Goal: Task Accomplishment & Management: Use online tool/utility

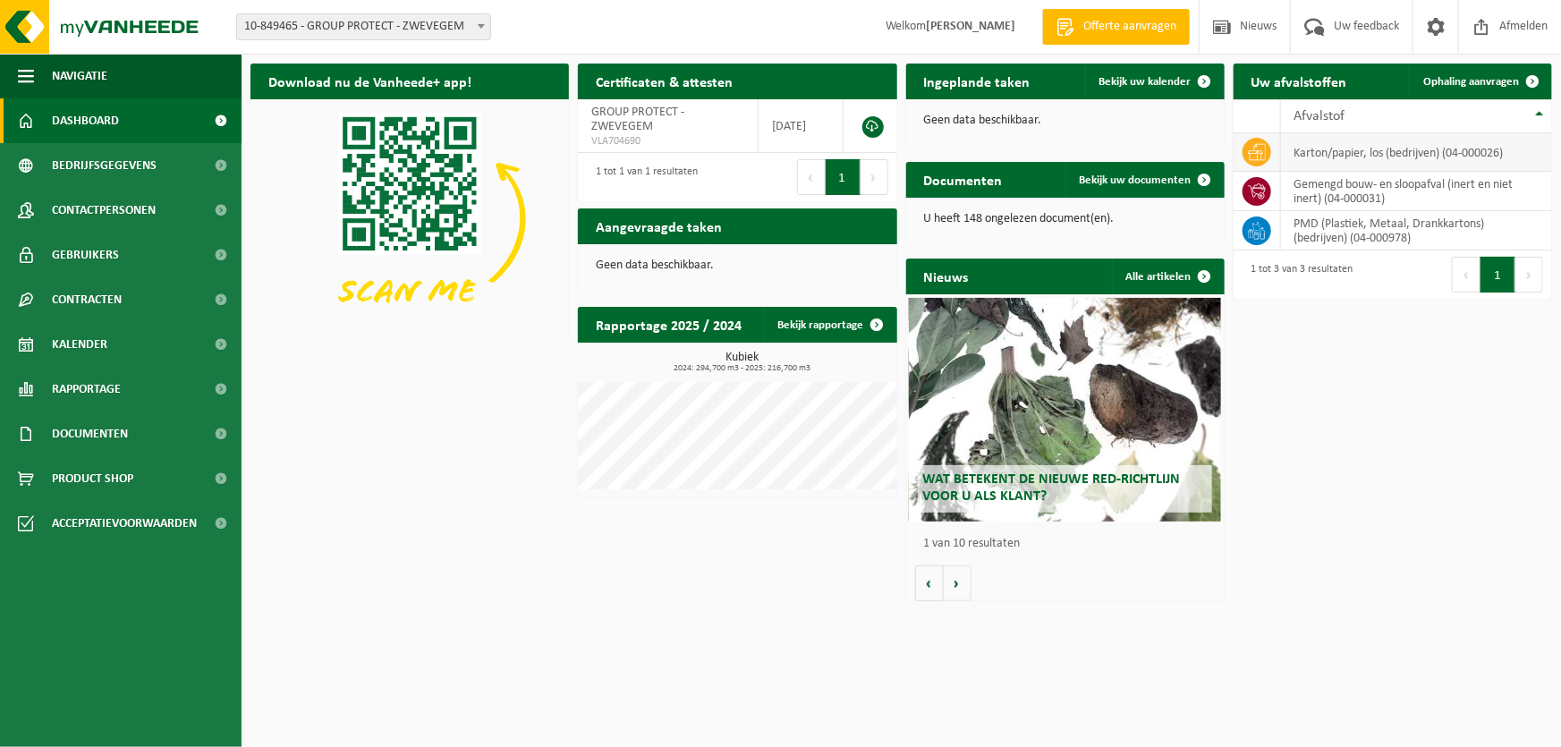
click at [1310, 158] on td "karton/papier, los (bedrijven) (04-000026)" at bounding box center [1416, 152] width 271 height 38
click at [1468, 86] on span "Ophaling aanvragen" at bounding box center [1471, 82] width 96 height 12
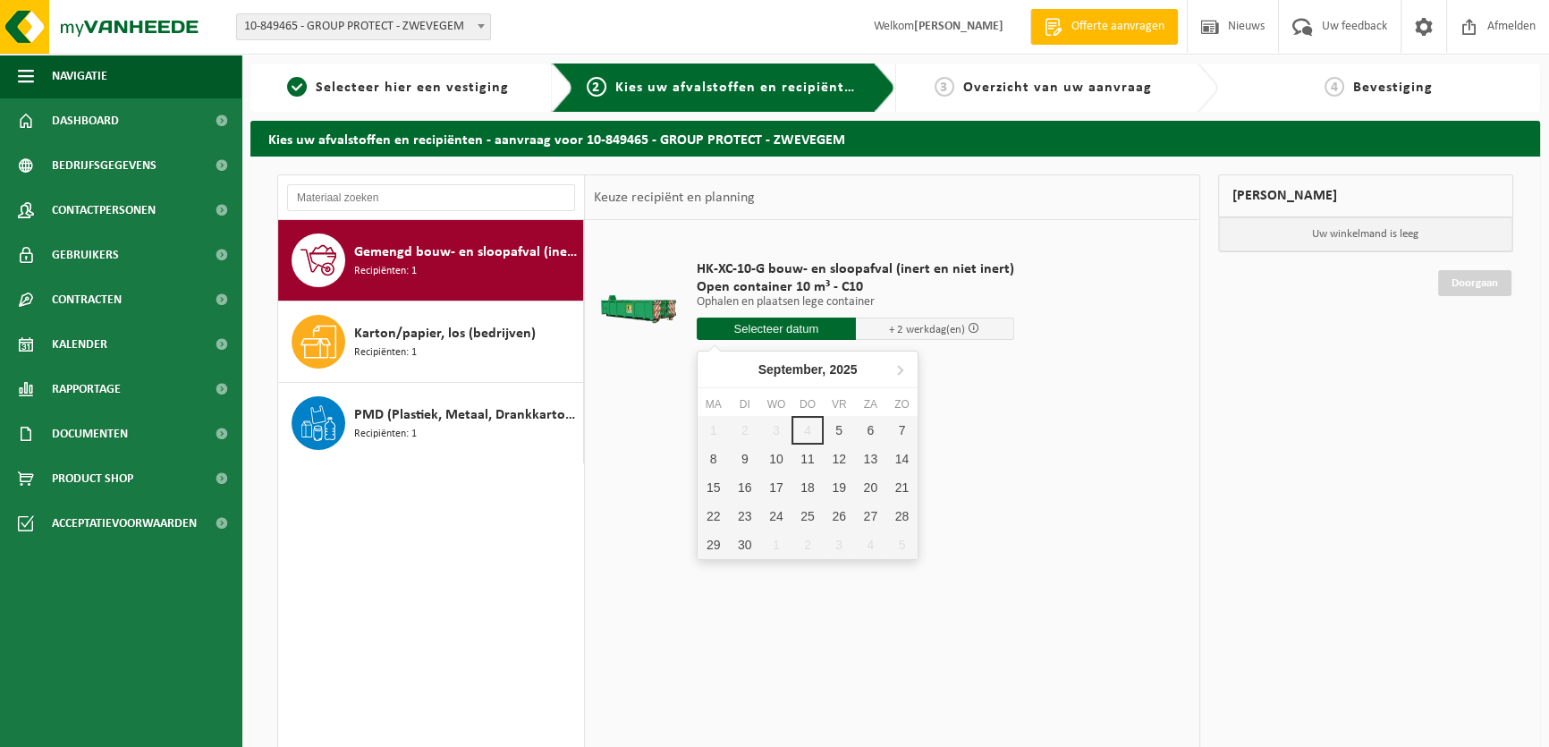
click at [818, 326] on input "text" at bounding box center [776, 328] width 159 height 22
click at [842, 429] on div "5" at bounding box center [839, 430] width 31 height 29
type input "Van 2025-09-05"
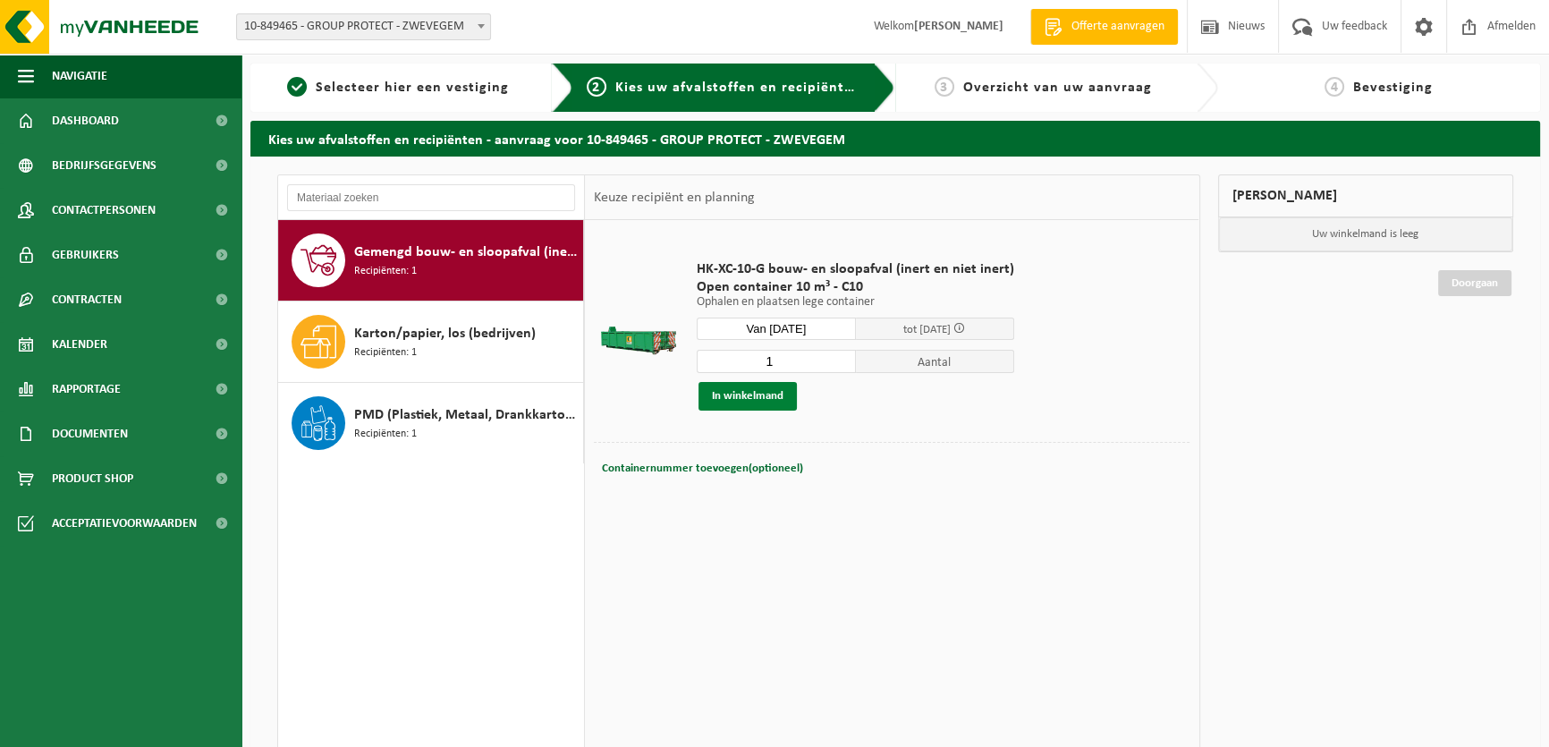
click at [768, 399] on button "In winkelmand" at bounding box center [747, 396] width 98 height 29
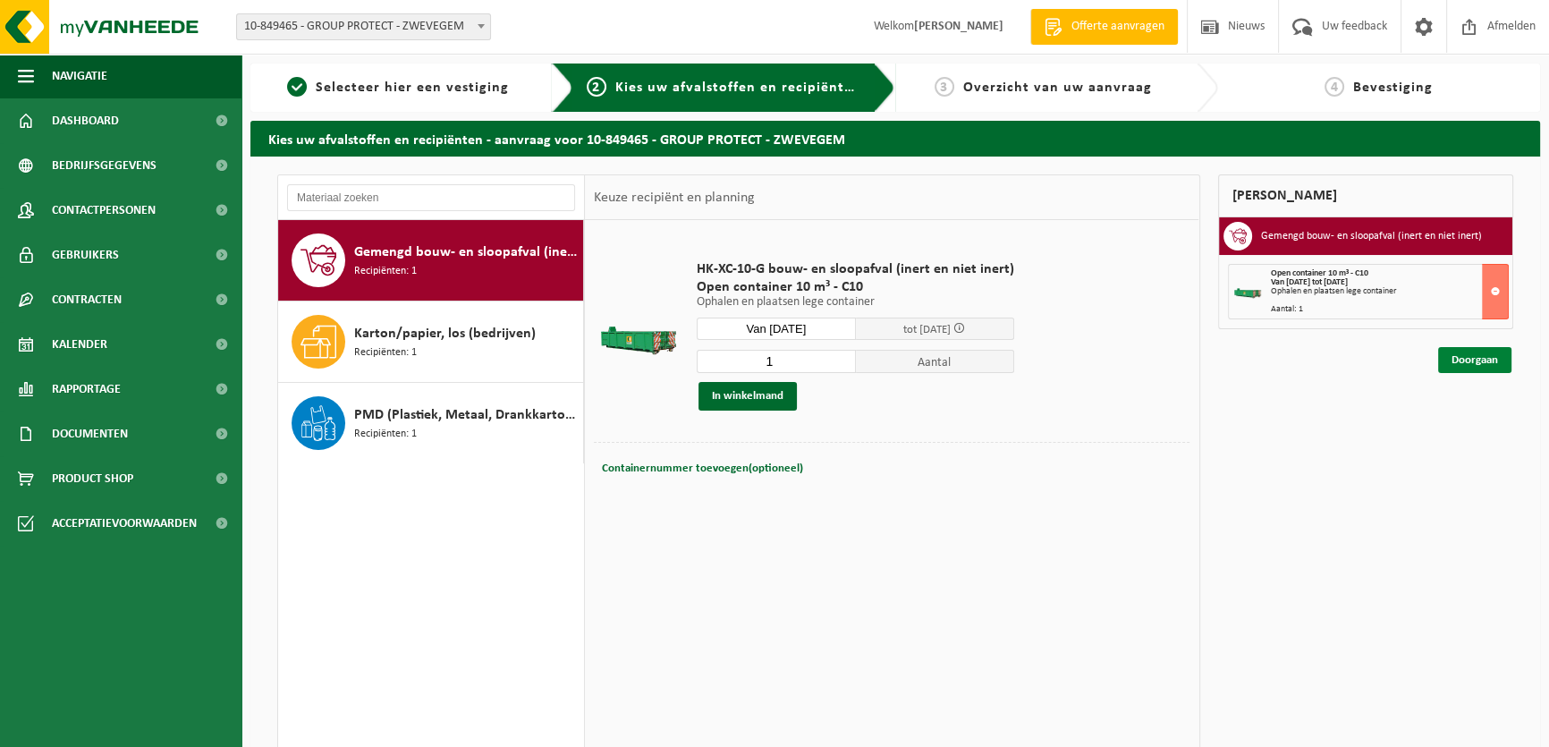
click at [1480, 357] on link "Doorgaan" at bounding box center [1474, 360] width 73 height 26
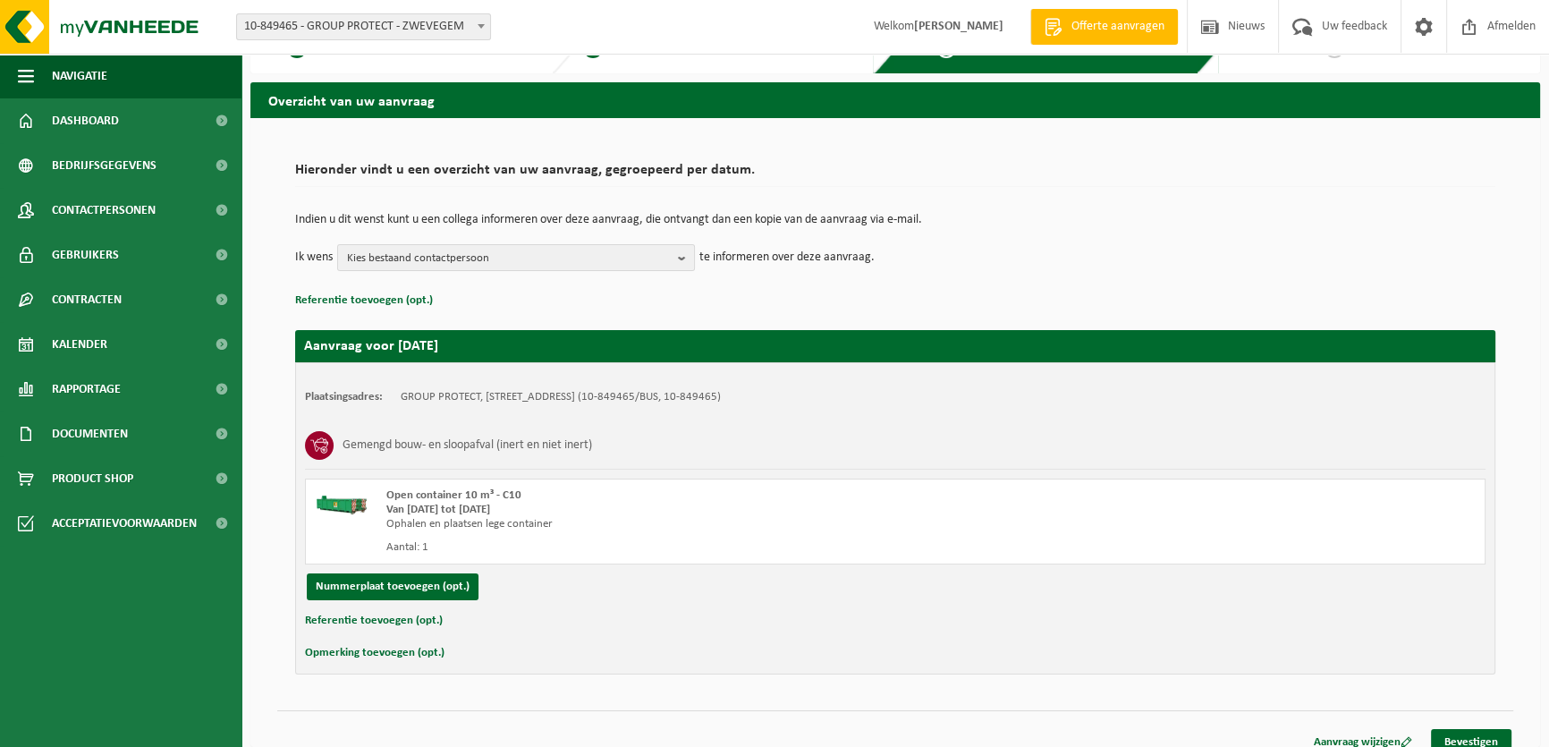
scroll to position [55, 0]
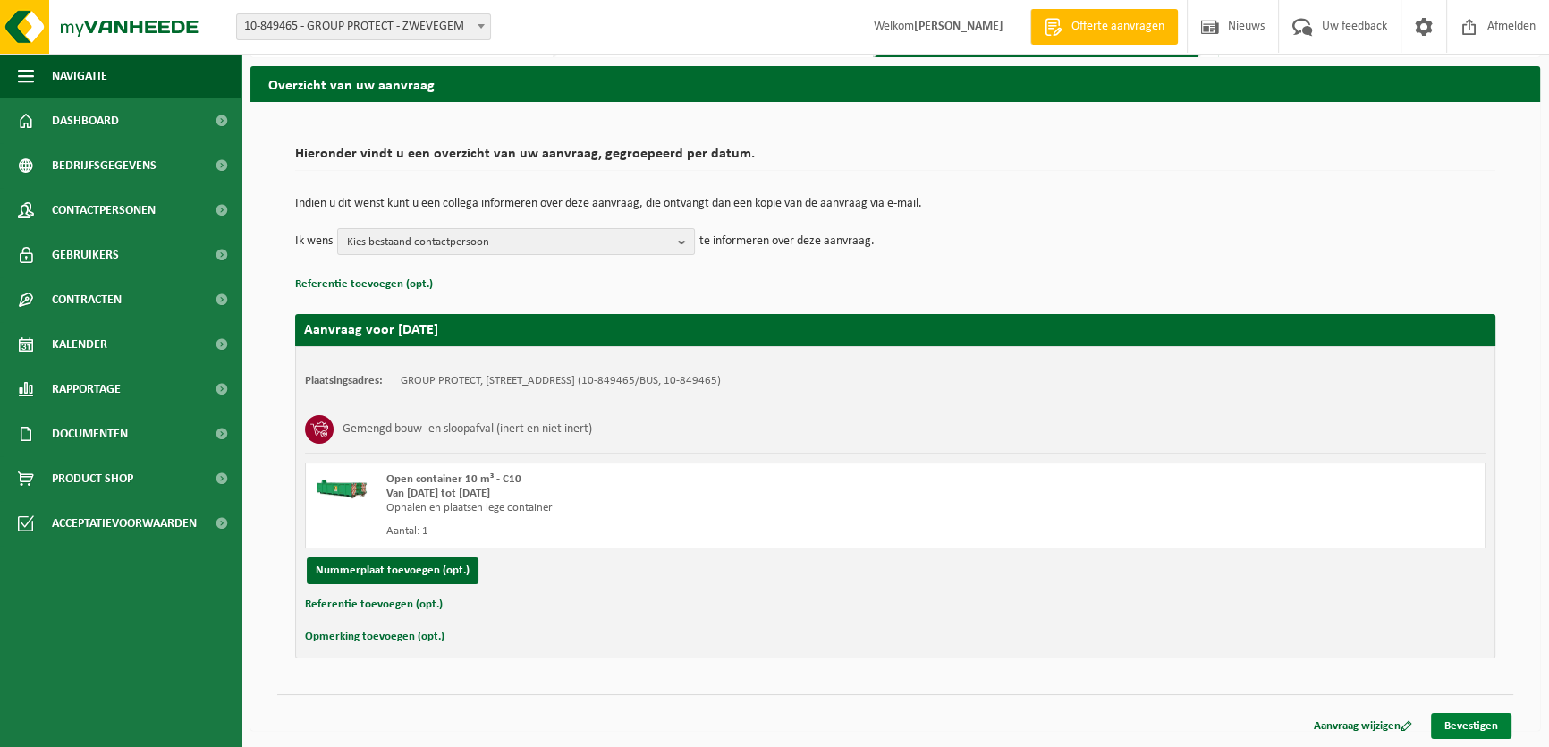
click at [1459, 716] on link "Bevestigen" at bounding box center [1471, 726] width 80 height 26
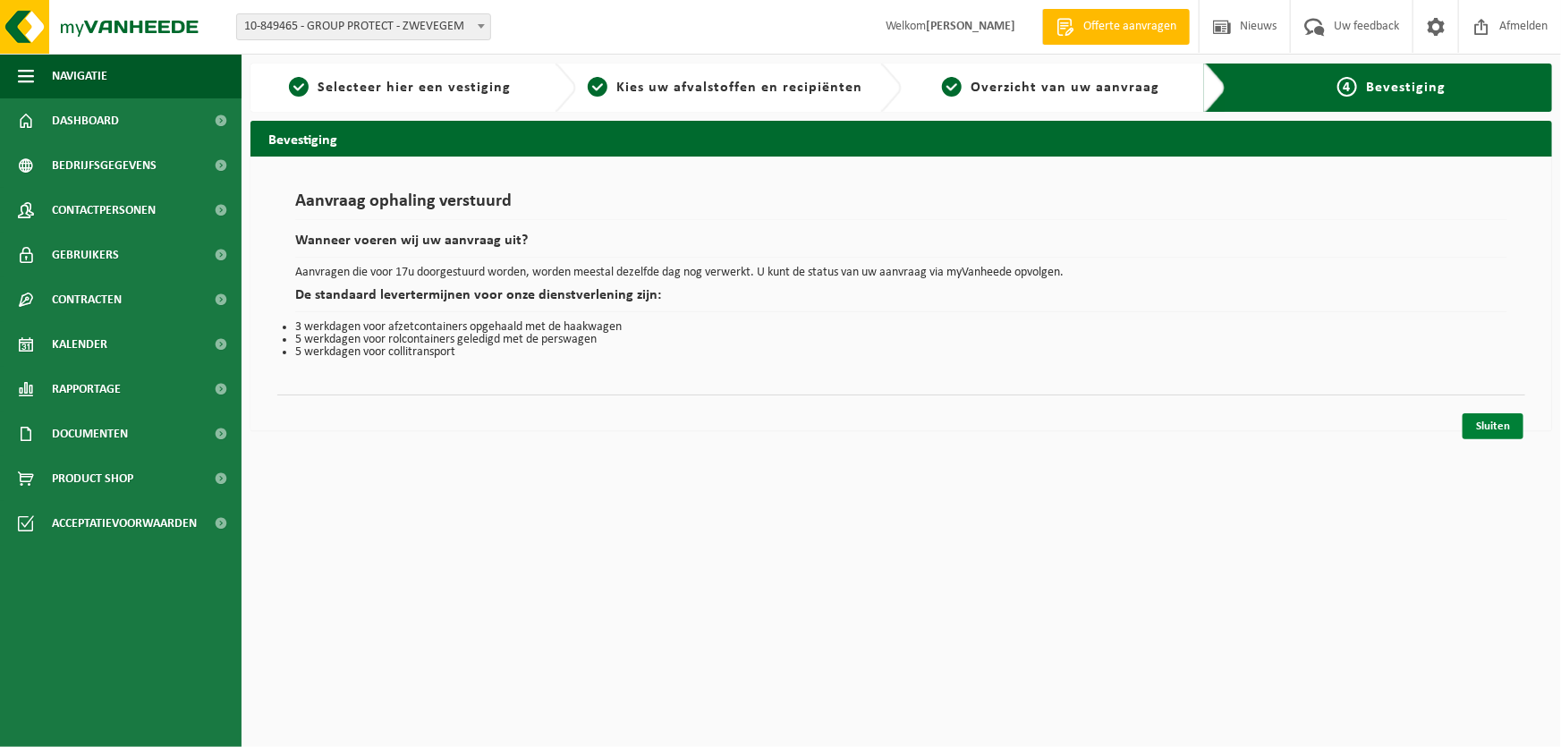
click at [1480, 429] on link "Sluiten" at bounding box center [1492, 426] width 61 height 26
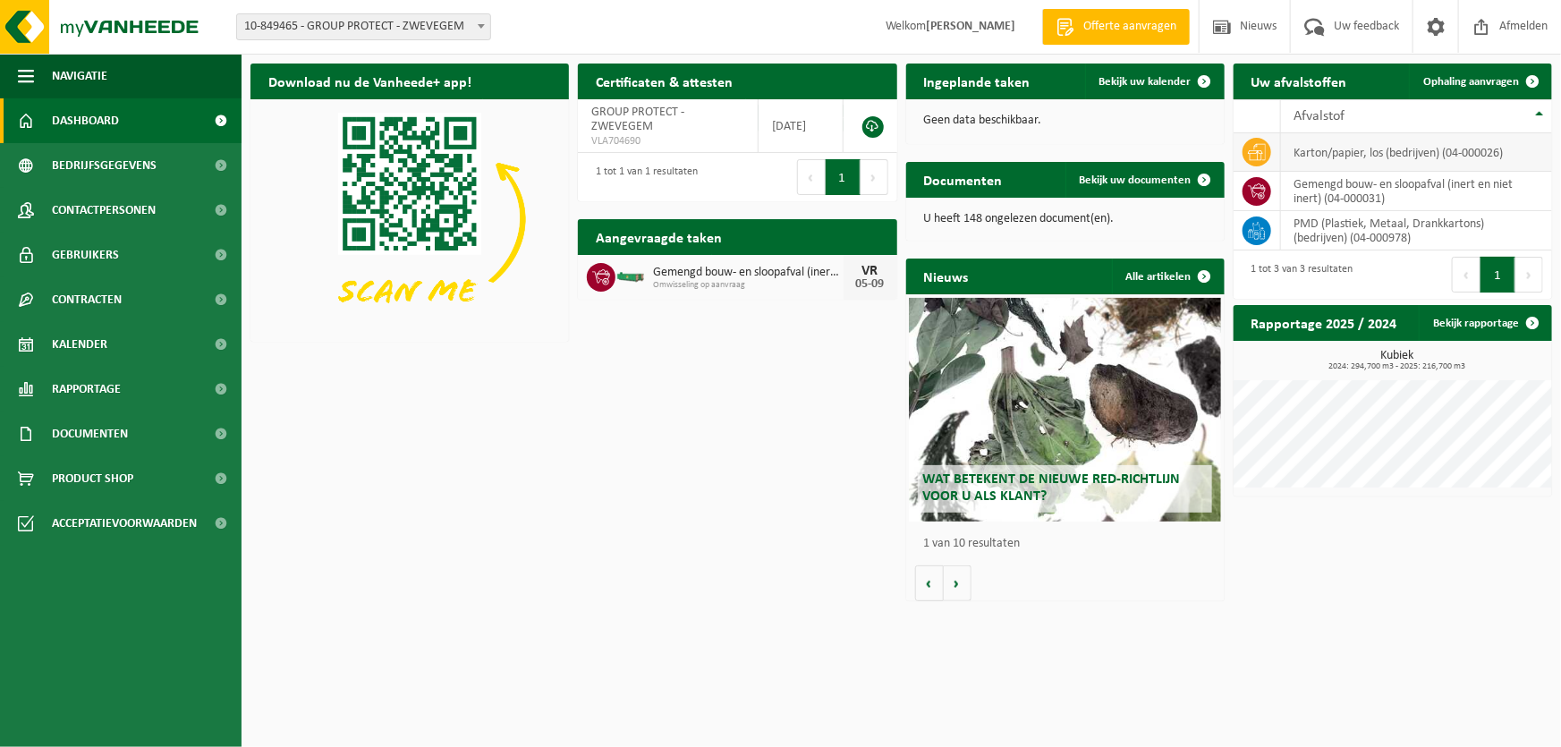
click at [1318, 156] on td "karton/papier, los (bedrijven) (04-000026)" at bounding box center [1416, 152] width 271 height 38
click at [1460, 70] on link "Ophaling aanvragen" at bounding box center [1479, 81] width 141 height 36
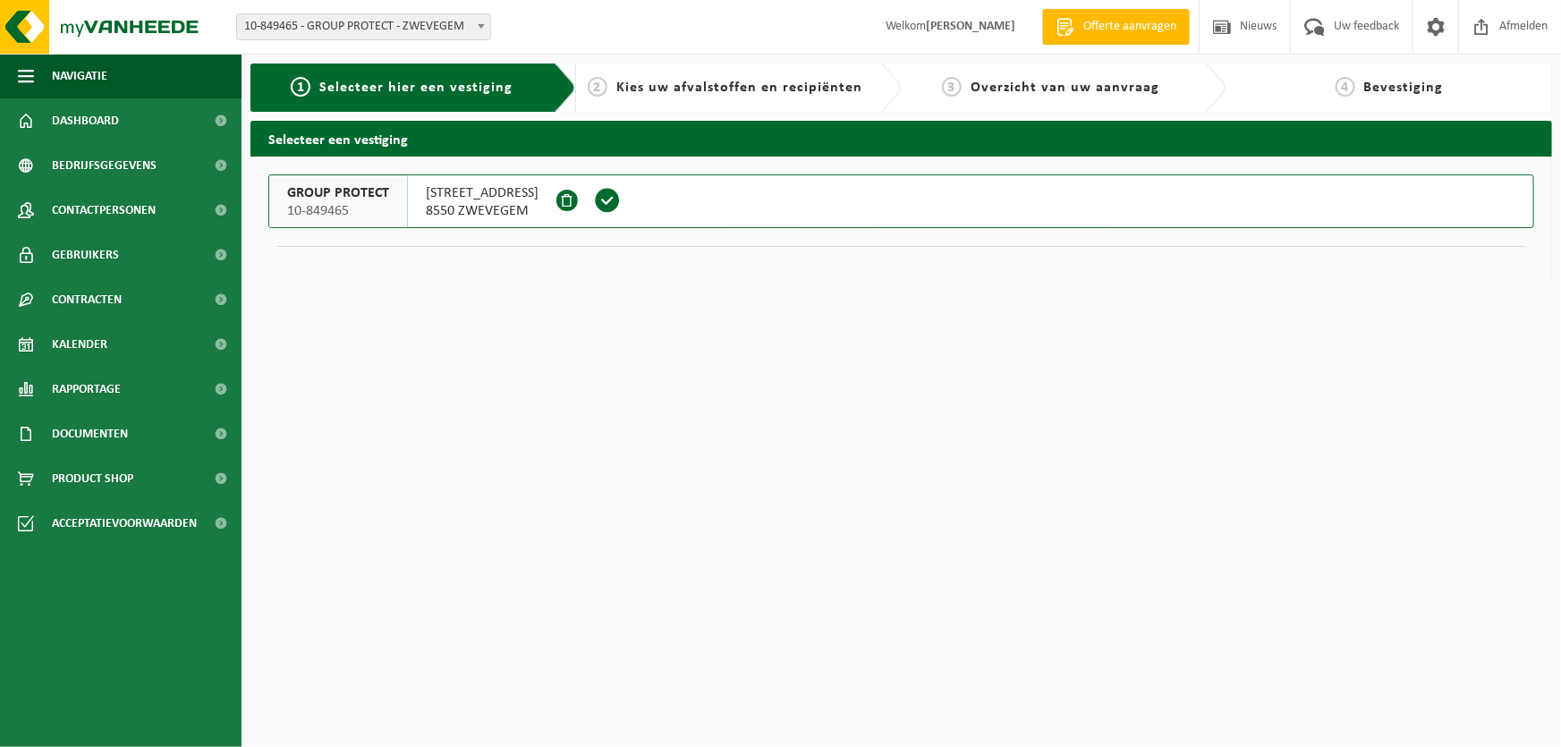
click at [444, 198] on span "ESSERSTRAAT 3" at bounding box center [482, 193] width 113 height 18
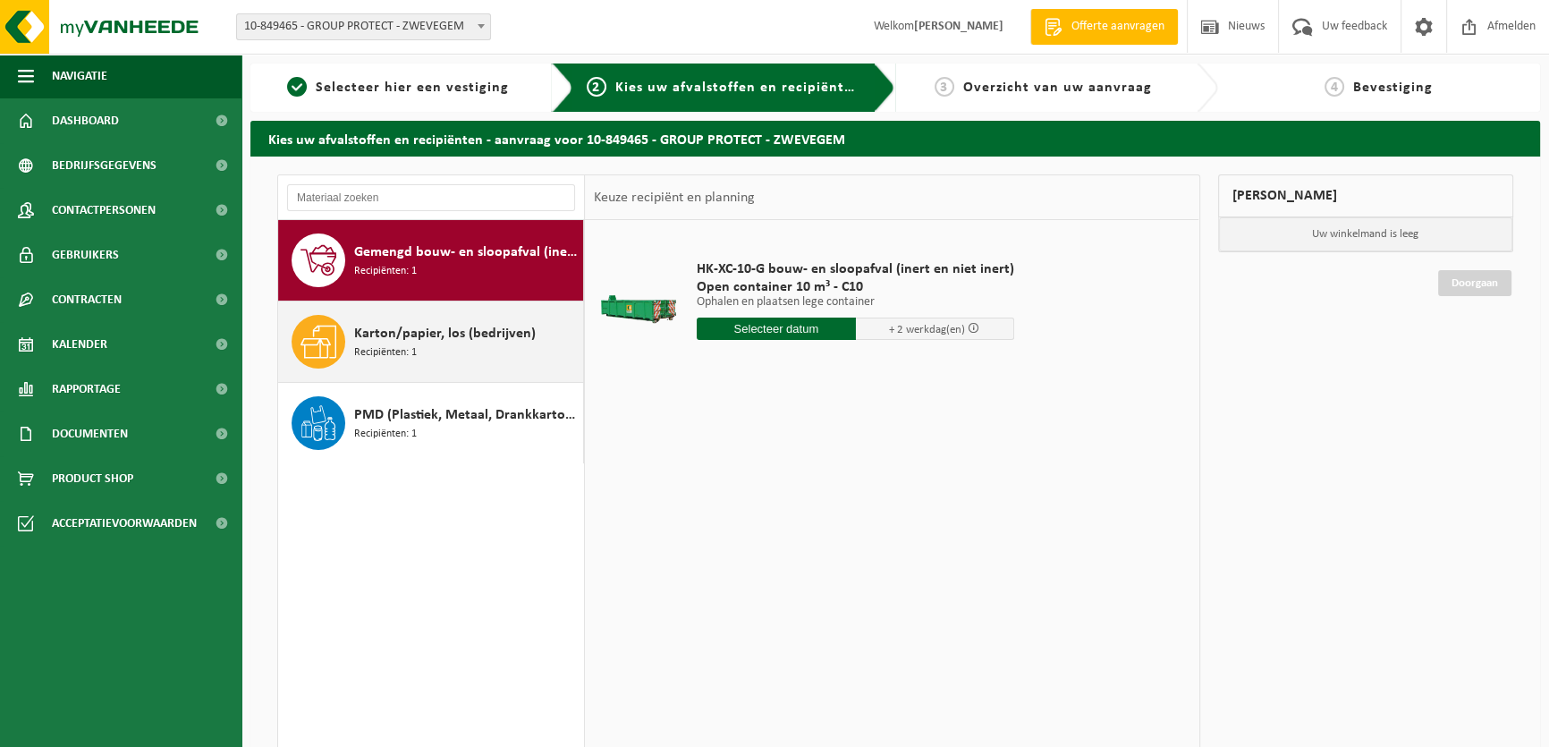
click at [454, 361] on div "Karton/papier, los (bedrijven) Recipiënten: 1" at bounding box center [466, 342] width 224 height 54
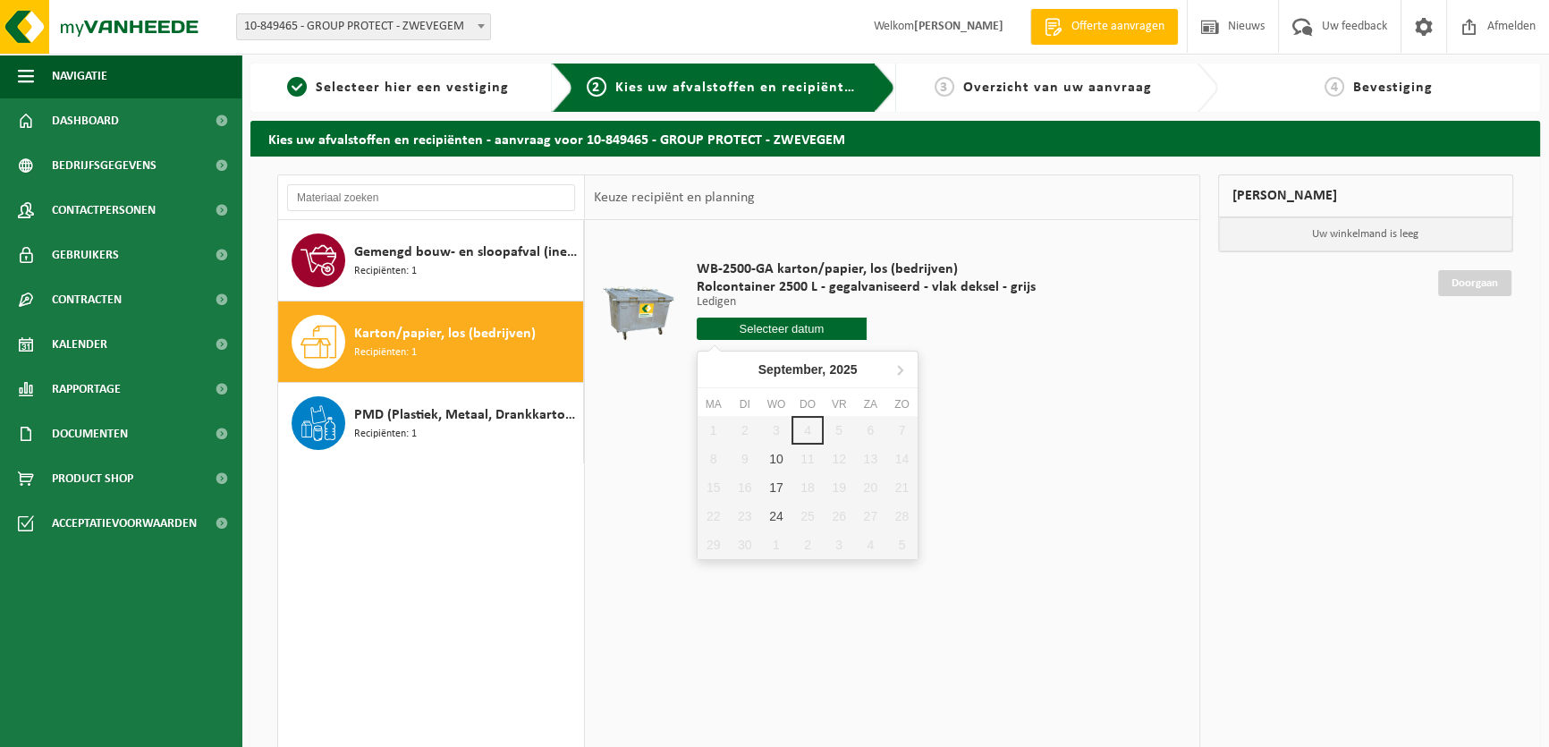
click at [781, 322] on input "text" at bounding box center [782, 328] width 170 height 22
click at [775, 459] on div "10" at bounding box center [775, 458] width 31 height 29
type input "Van 2025-09-10"
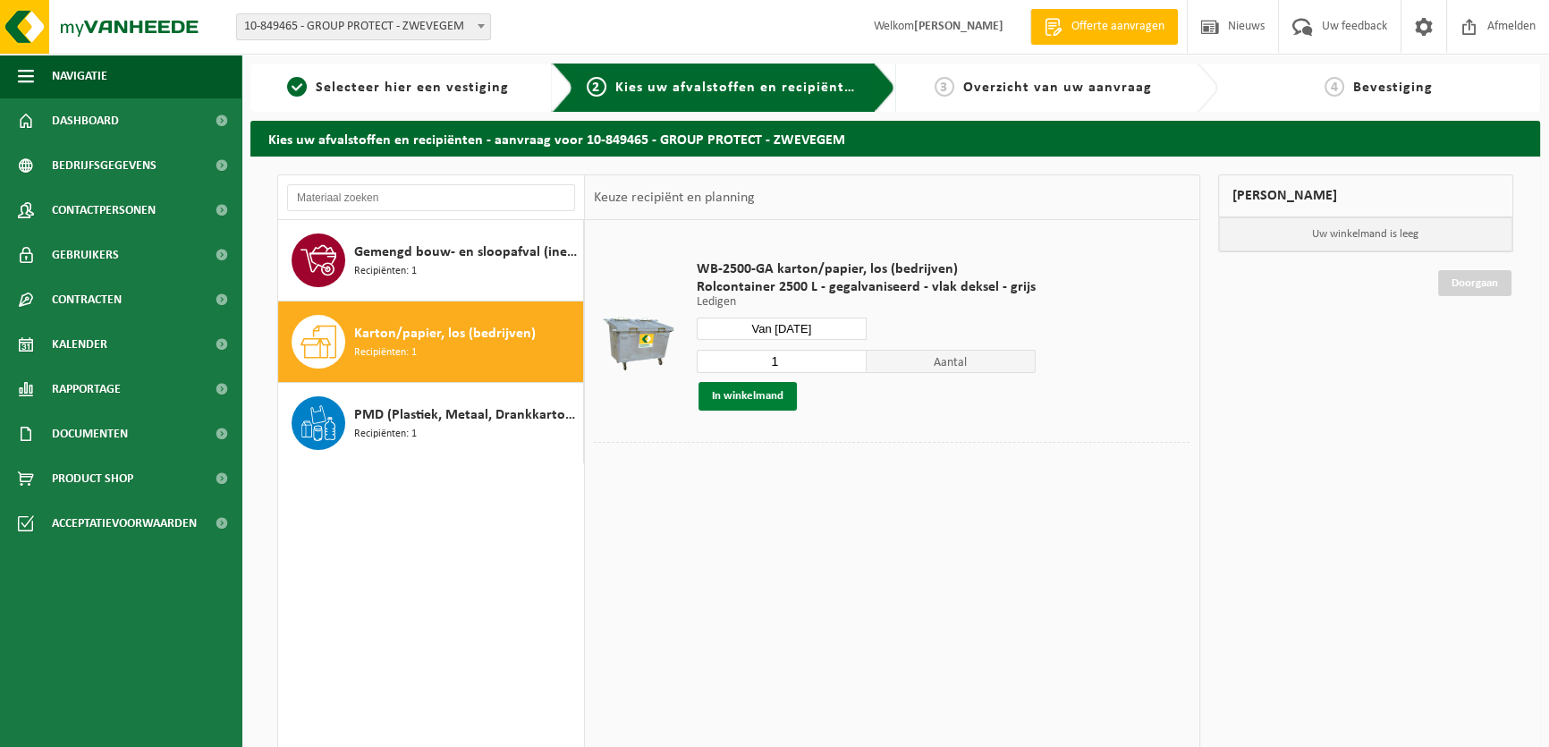
click at [752, 392] on button "In winkelmand" at bounding box center [747, 396] width 98 height 29
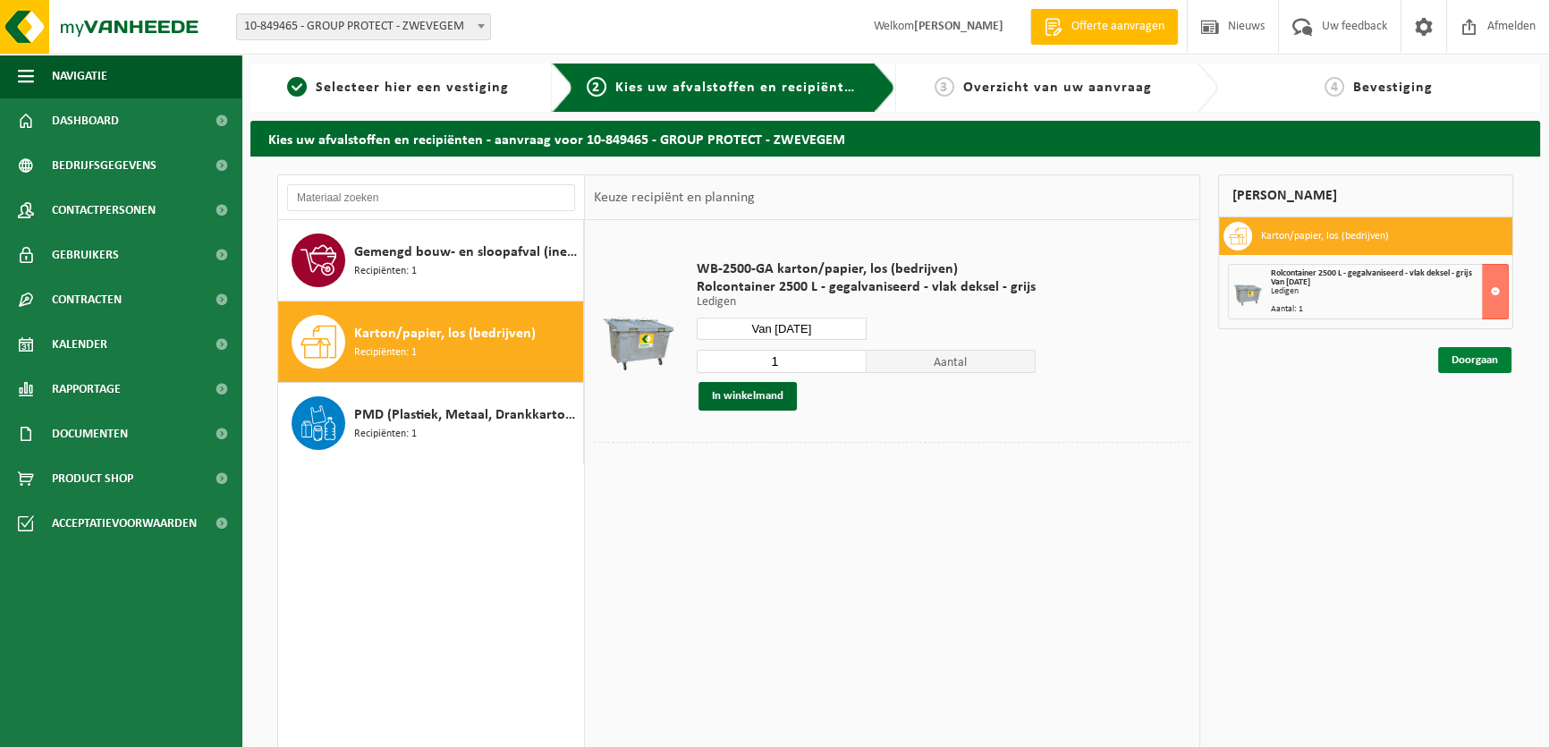
click at [1478, 360] on link "Doorgaan" at bounding box center [1474, 360] width 73 height 26
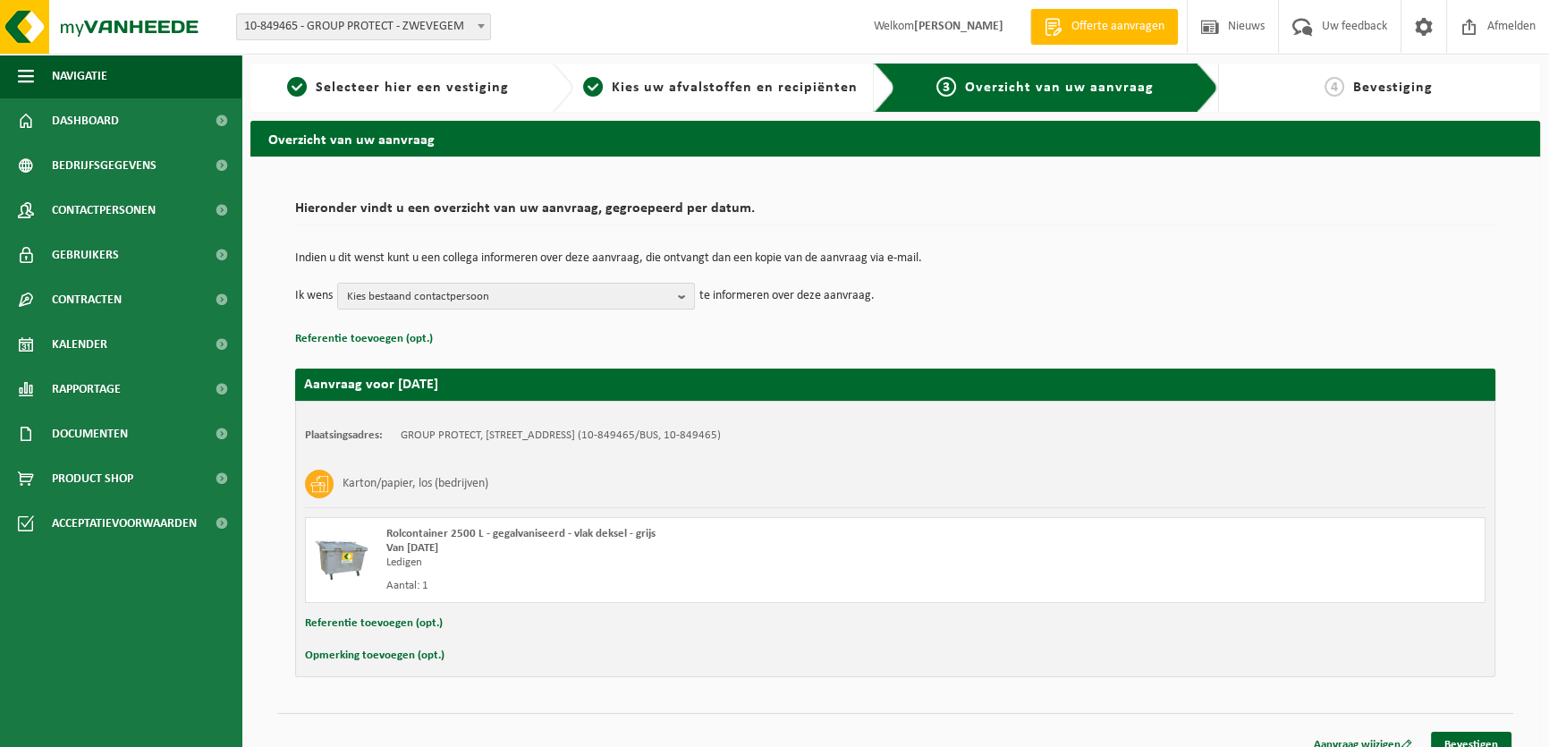
scroll to position [19, 0]
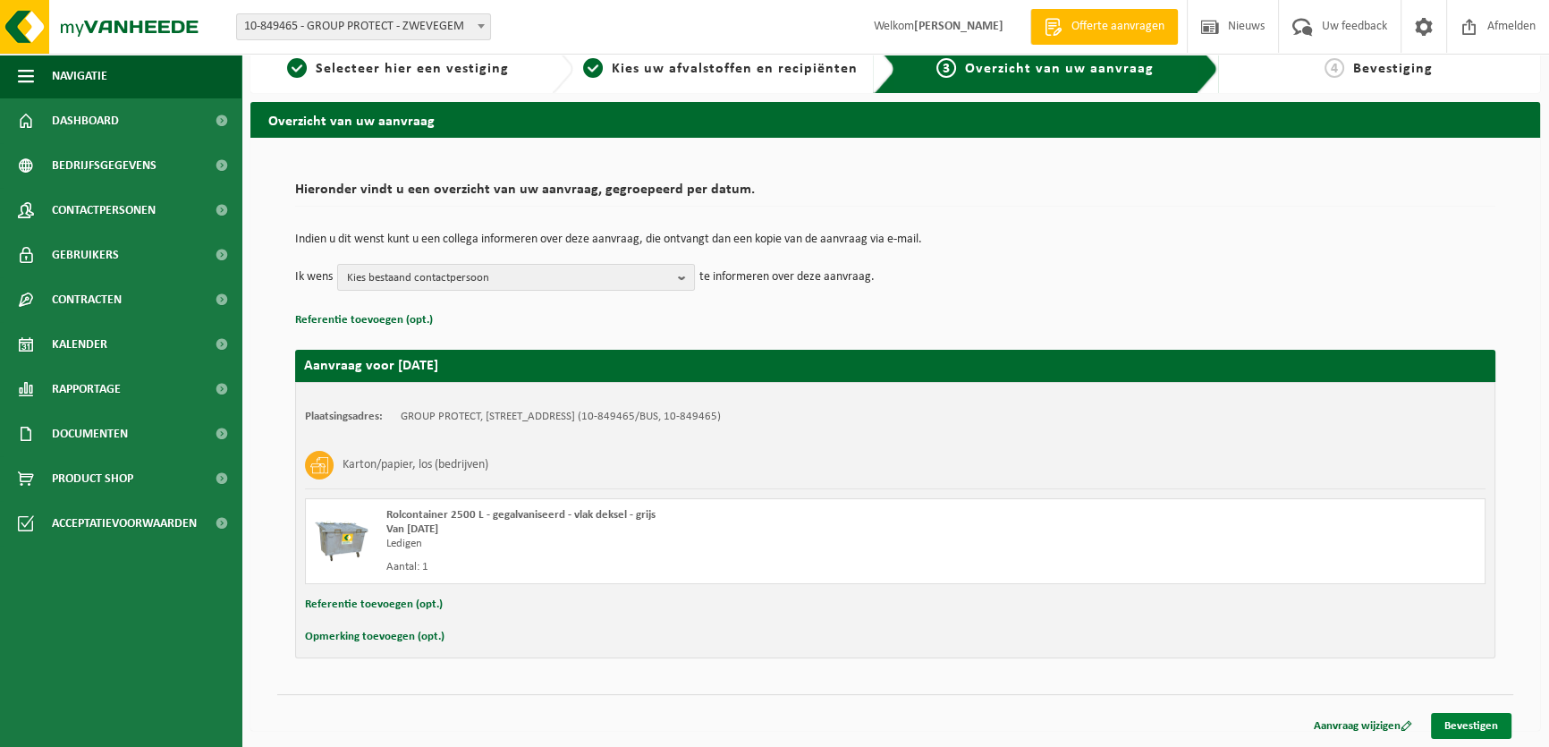
click at [1454, 728] on link "Bevestigen" at bounding box center [1471, 726] width 80 height 26
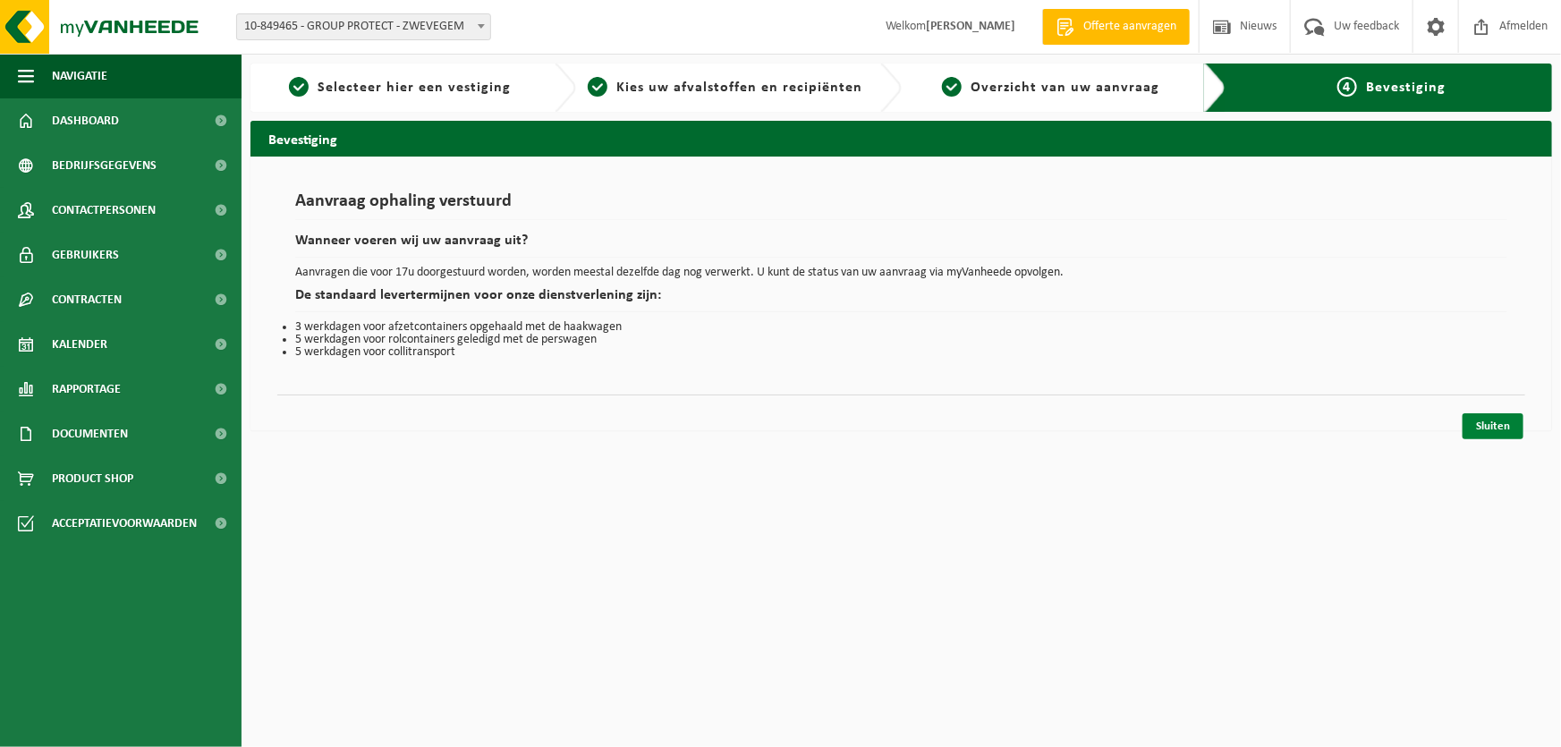
click at [1497, 432] on link "Sluiten" at bounding box center [1492, 426] width 61 height 26
